Goal: Navigation & Orientation: Find specific page/section

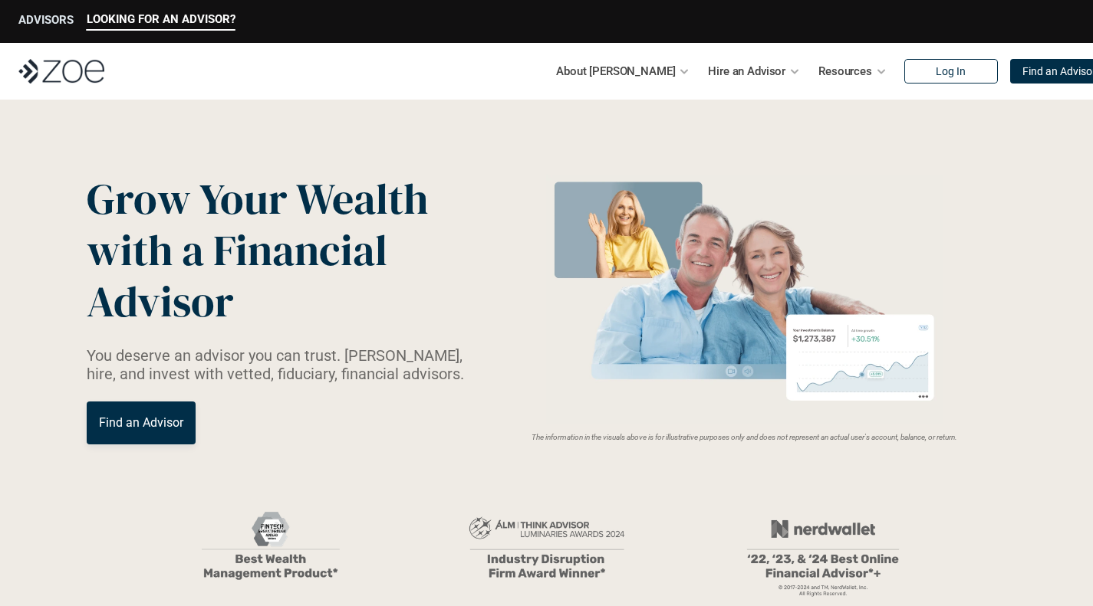
click at [59, 19] on p "ADVISORS" at bounding box center [45, 20] width 55 height 14
click at [137, 420] on p "Find an Advisor" at bounding box center [141, 423] width 84 height 15
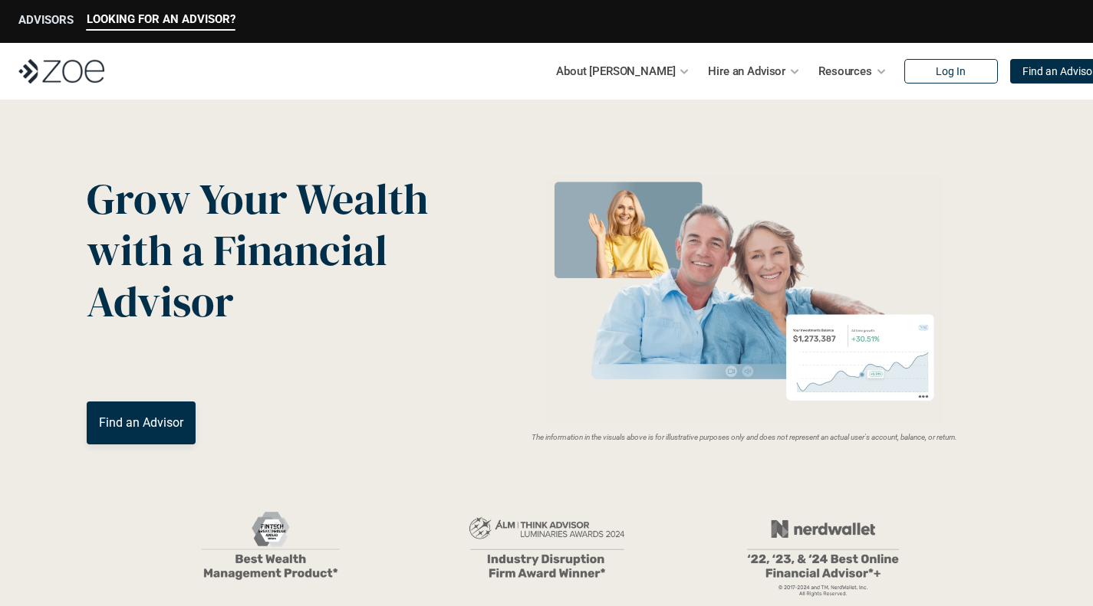
click at [40, 21] on p "ADVISORS" at bounding box center [45, 20] width 55 height 14
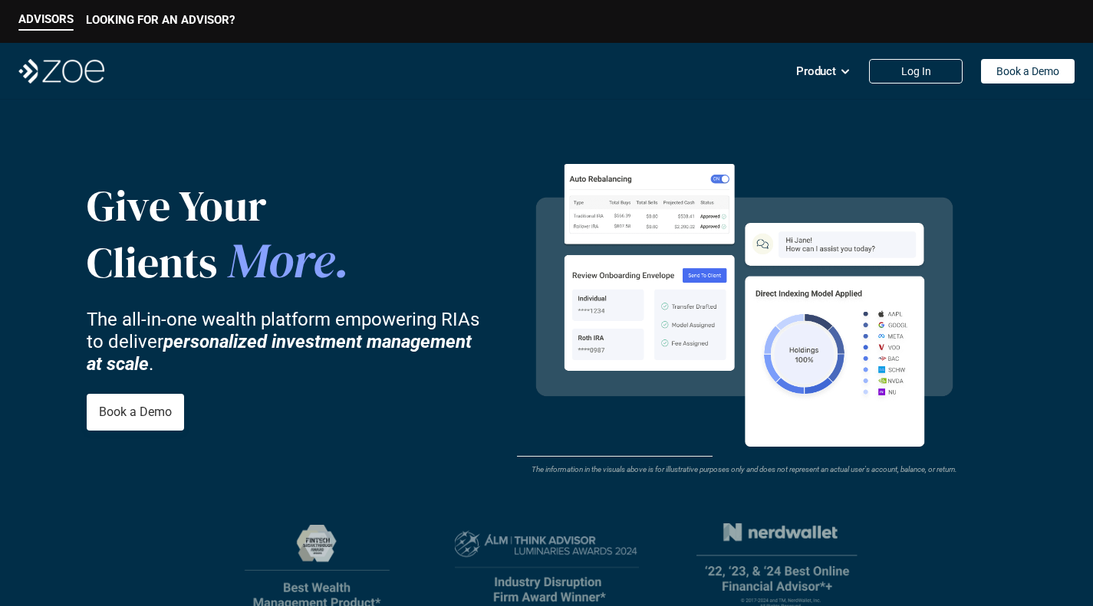
click at [116, 287] on p "Clients More ." at bounding box center [285, 261] width 396 height 59
